Goal: Consume media (video, audio): Watch videos, listen to music or podcasts

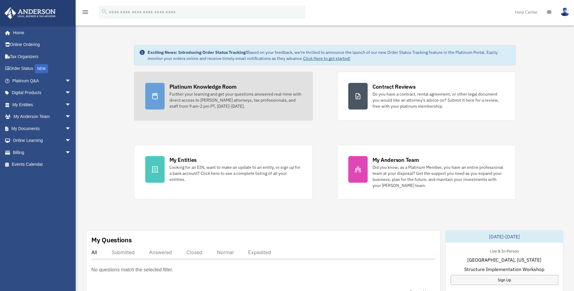
click at [198, 90] on div "Platinum Knowledge Room" at bounding box center [203, 87] width 67 height 8
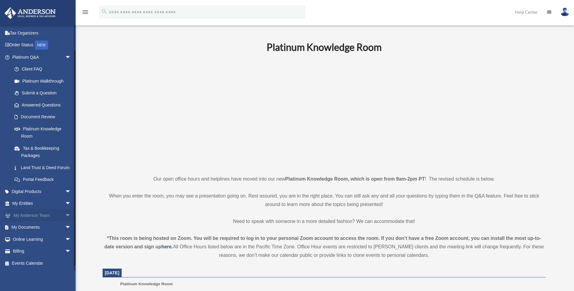
scroll to position [31, 0]
click at [39, 241] on link "Online Learning arrow_drop_down" at bounding box center [42, 239] width 76 height 12
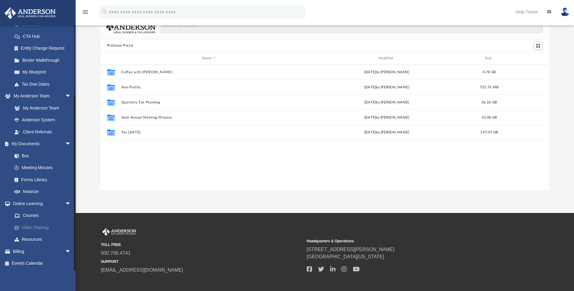
scroll to position [54, 0]
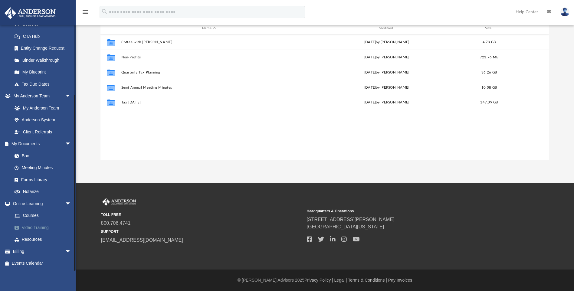
click at [38, 225] on link "Video Training" at bounding box center [44, 228] width 72 height 12
click at [32, 216] on link "Courses" at bounding box center [44, 216] width 72 height 12
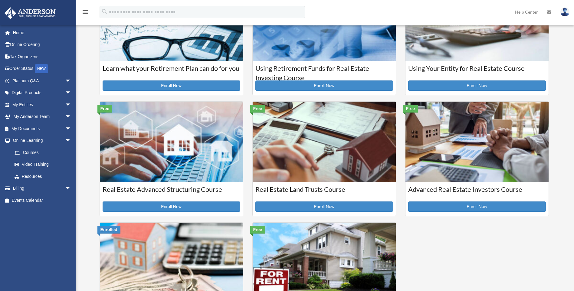
scroll to position [91, 0]
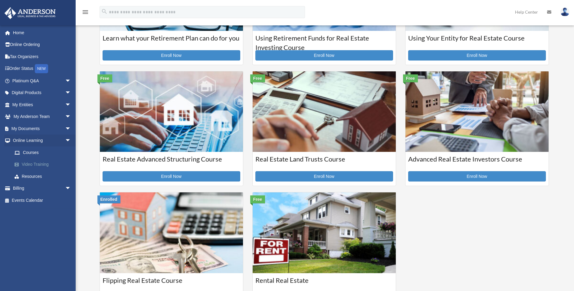
click at [35, 167] on link "Video Training" at bounding box center [44, 165] width 72 height 12
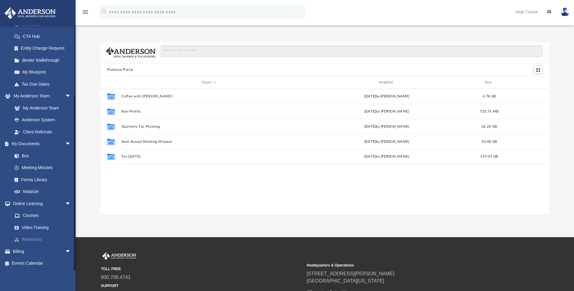
click at [38, 238] on link "Resources" at bounding box center [44, 240] width 72 height 12
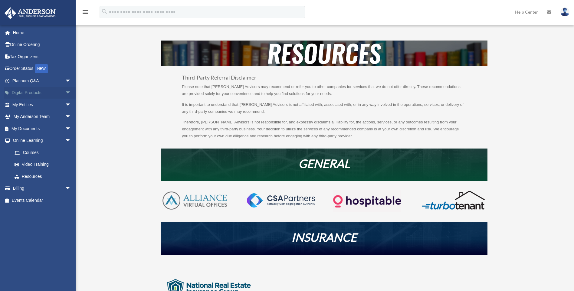
click at [49, 92] on link "Digital Products arrow_drop_down" at bounding box center [42, 93] width 76 height 12
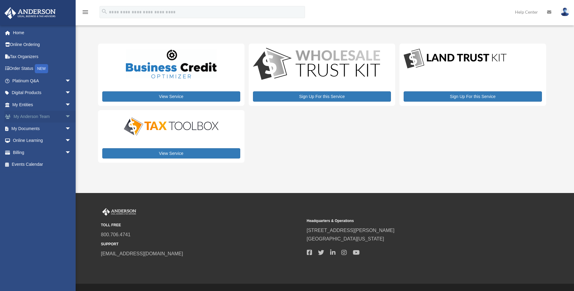
click at [65, 118] on span "arrow_drop_down" at bounding box center [71, 117] width 12 height 12
click at [65, 175] on span "arrow_drop_down" at bounding box center [71, 176] width 12 height 12
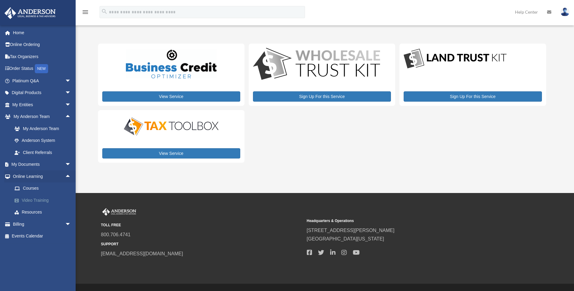
click at [31, 202] on link "Video Training" at bounding box center [44, 200] width 72 height 12
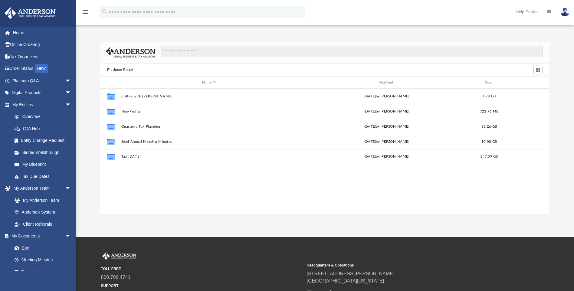
scroll to position [133, 444]
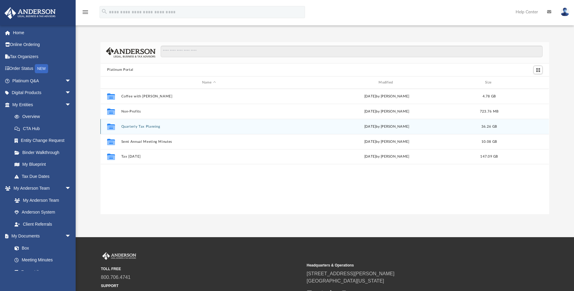
click at [149, 127] on button "Quarterly Tax Planning" at bounding box center [208, 127] width 175 height 4
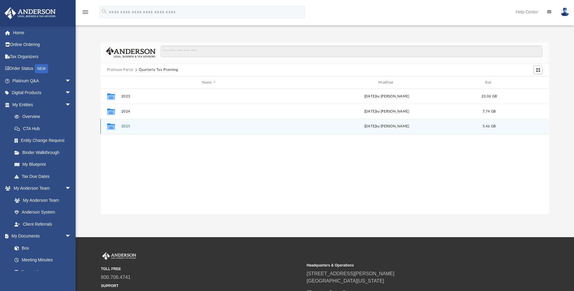
click at [127, 125] on button "2025" at bounding box center [208, 127] width 175 height 4
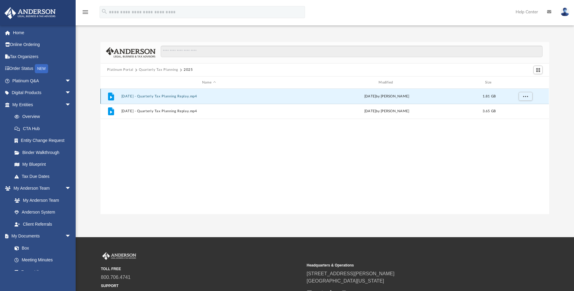
click at [143, 95] on button "July 18th, 2025 - Quarterly Tax Planning Replay.mp4" at bounding box center [208, 96] width 175 height 4
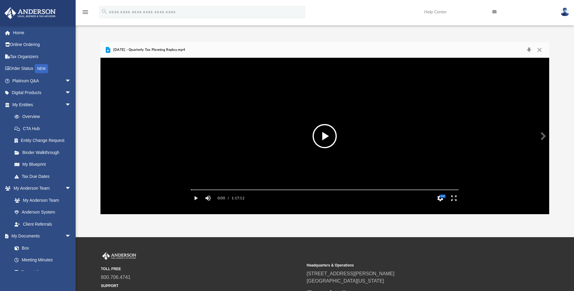
click at [331, 136] on button "File preview" at bounding box center [325, 136] width 24 height 24
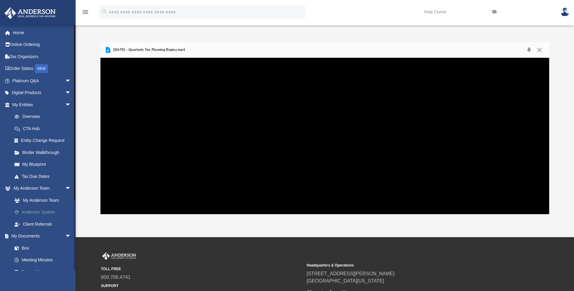
click at [36, 210] on link "Anderson System" at bounding box center [44, 212] width 72 height 12
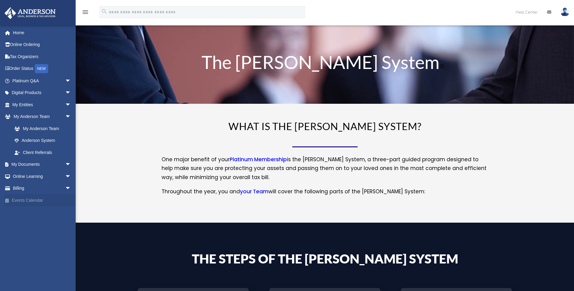
click at [29, 201] on link "Events Calendar" at bounding box center [42, 200] width 76 height 12
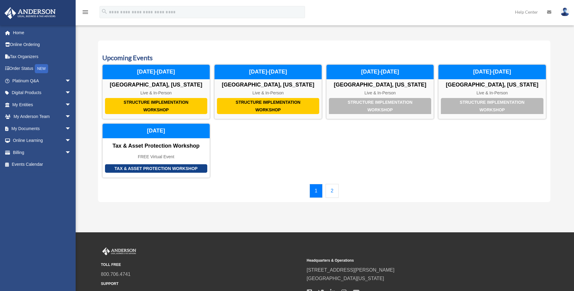
click at [330, 191] on link "2" at bounding box center [332, 191] width 13 height 14
